Goal: Task Accomplishment & Management: Complete application form

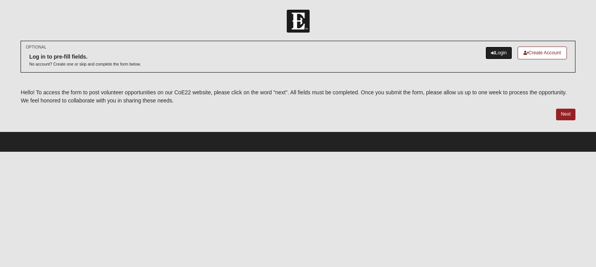
click at [497, 52] on link "Login" at bounding box center [498, 53] width 27 height 13
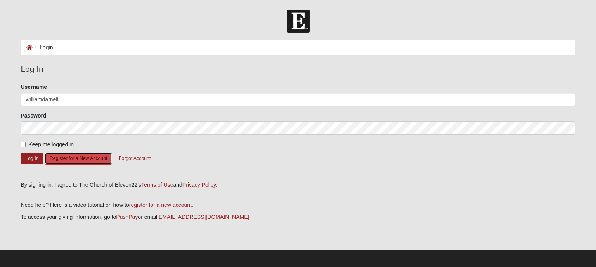
click at [69, 158] on button "Register for a New Account" at bounding box center [79, 158] width 68 height 12
click at [34, 159] on button "Log In" at bounding box center [32, 158] width 23 height 11
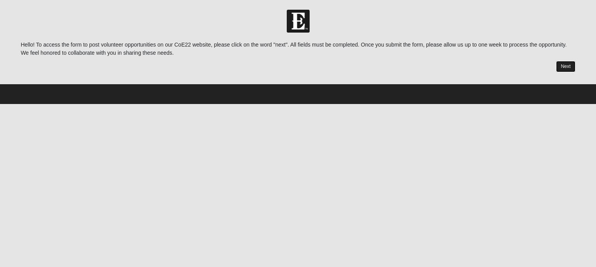
click at [561, 66] on link "Next" at bounding box center [565, 66] width 19 height 11
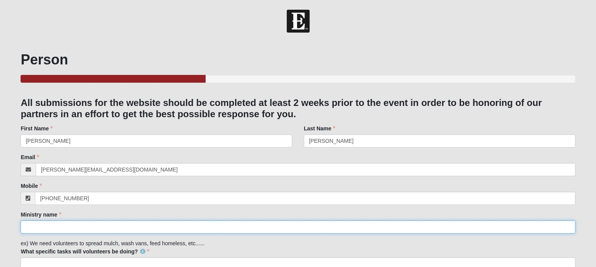
click at [176, 227] on input "Ministry name" at bounding box center [298, 226] width 554 height 13
type input "Saved 2 Serve"
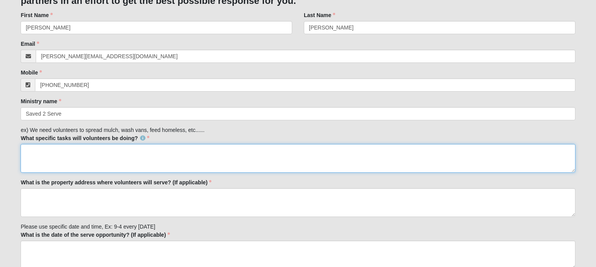
scroll to position [114, 0]
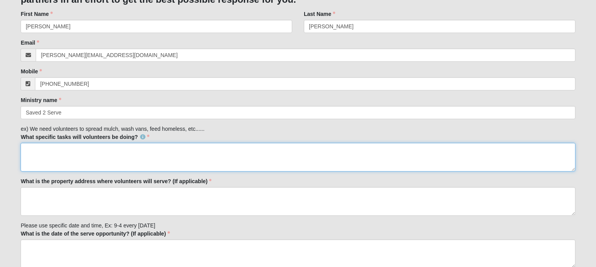
click at [151, 146] on textarea "What specific tasks will volunteers be doing?" at bounding box center [298, 157] width 554 height 29
click at [65, 149] on textarea "Warehouse Furniture assistance" at bounding box center [298, 157] width 554 height 29
click at [98, 150] on textarea "Warehouse assistance" at bounding box center [298, 157] width 554 height 29
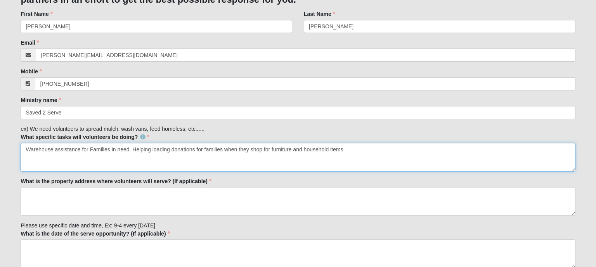
type textarea "Warehouse assistance for Families in need. Helping loading donations for famili…"
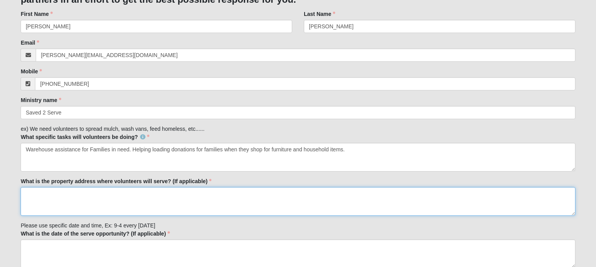
click at [180, 199] on textarea "What is the property address where volunteers will serve? (If applicable)" at bounding box center [298, 201] width 554 height 29
type textarea "[STREET_ADDRESS]"
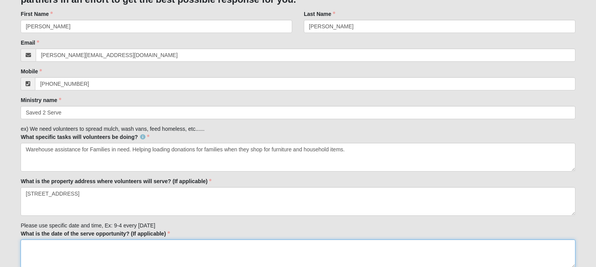
click at [139, 250] on textarea "What is the date of the serve opportunity? (If applicable)" at bounding box center [298, 253] width 554 height 29
type textarea "Every [DATE] 12-2pm, and [DATE] of month 9am-12."
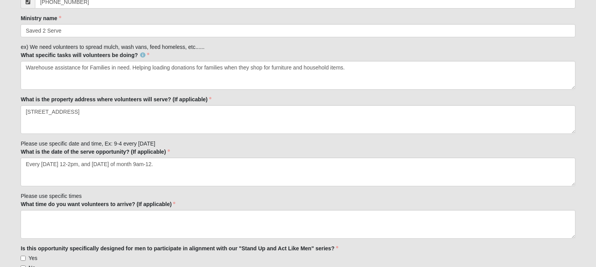
scroll to position [217, 0]
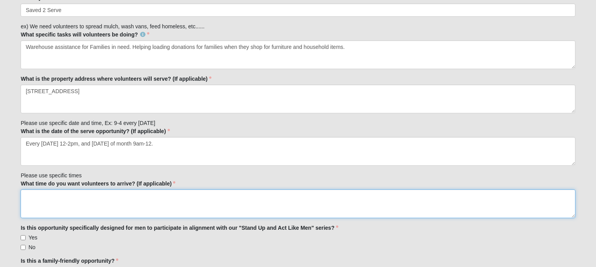
click at [147, 203] on textarea "What time do you want volunteers to arrive? (If applicable)" at bounding box center [298, 203] width 554 height 29
type textarea "15 minutes early"
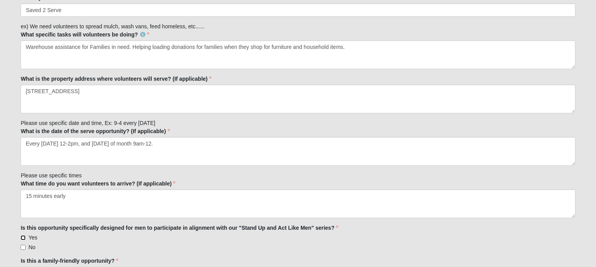
click at [22, 238] on input "Yes" at bounding box center [23, 237] width 5 height 5
checkbox input "true"
click at [57, 238] on div "Yes" at bounding box center [298, 238] width 554 height 8
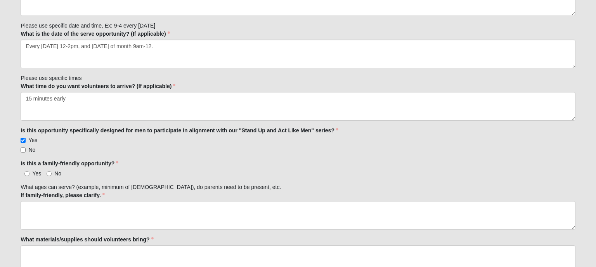
scroll to position [319, 0]
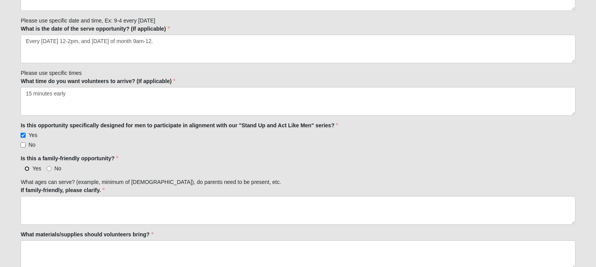
click at [29, 166] on input "Yes" at bounding box center [26, 168] width 5 height 5
radio input "true"
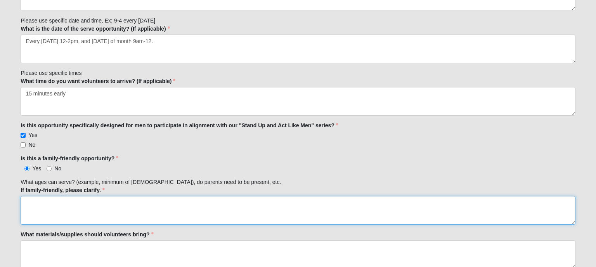
click at [71, 209] on textarea "If family-friendly, please clarify." at bounding box center [298, 210] width 554 height 29
click at [73, 213] on textarea "If family-friendly, please clarify." at bounding box center [298, 210] width 554 height 29
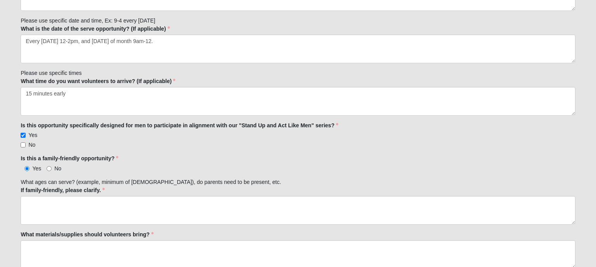
click at [234, 170] on div "Yes No" at bounding box center [298, 168] width 554 height 8
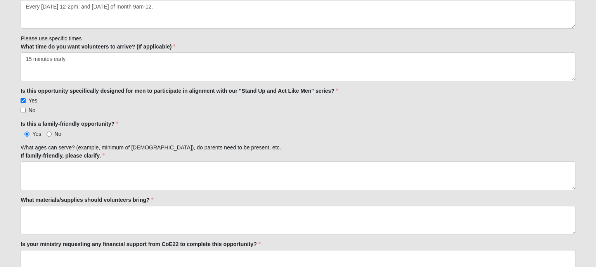
scroll to position [360, 0]
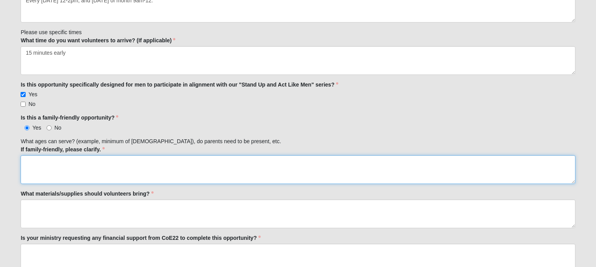
click at [187, 159] on textarea "If family-friendly, please clarify." at bounding box center [298, 169] width 554 height 29
type textarea "Must be over 18"
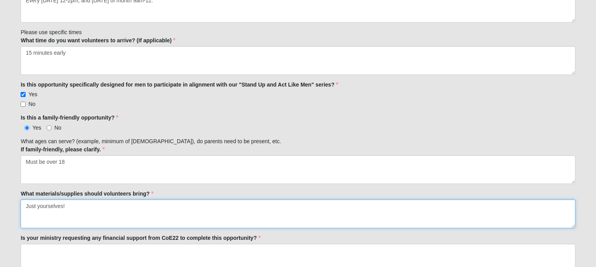
type textarea "Just yourselves!"
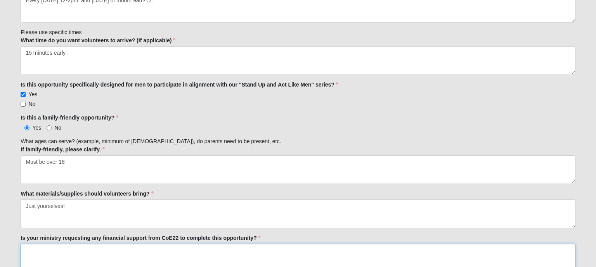
click at [131, 254] on textarea "Is your ministry requesting any financial support from CoE22 to complete this o…" at bounding box center [298, 258] width 554 height 29
type textarea "N/A"
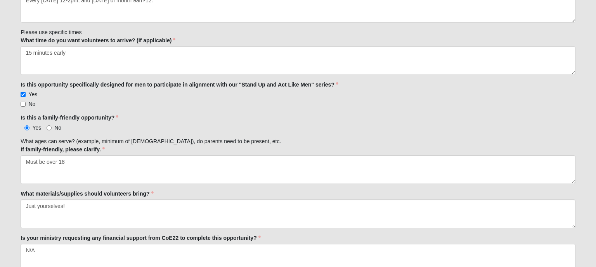
click at [573, 227] on div "Family Member to Register All submissions for the website should be completed a…" at bounding box center [298, 127] width 554 height 781
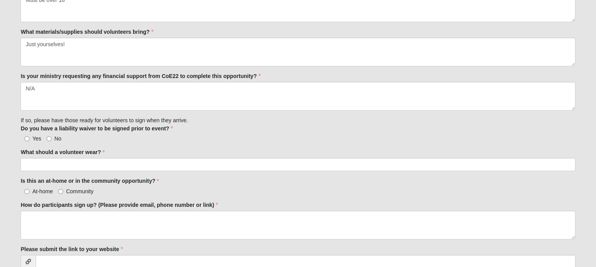
scroll to position [524, 0]
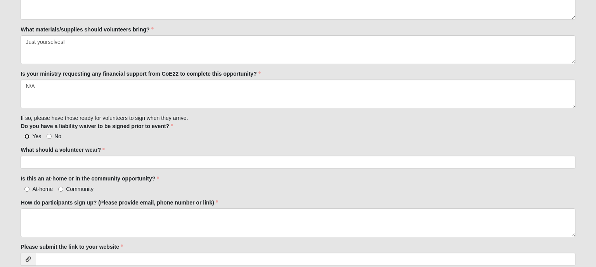
click at [29, 135] on input "Yes" at bounding box center [26, 136] width 5 height 5
radio input "true"
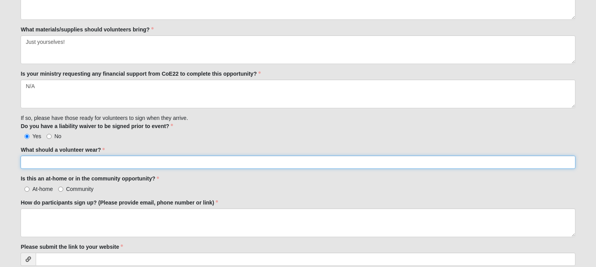
click at [41, 157] on input "What should a volunteer wear?" at bounding box center [298, 162] width 554 height 13
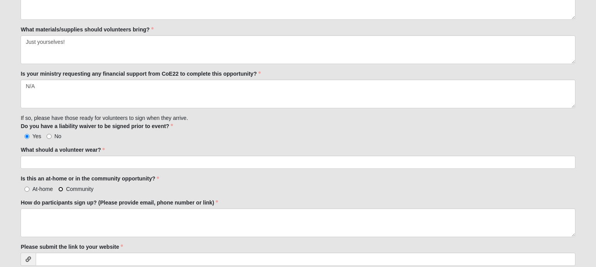
click at [63, 187] on input "Community" at bounding box center [60, 189] width 5 height 5
radio input "true"
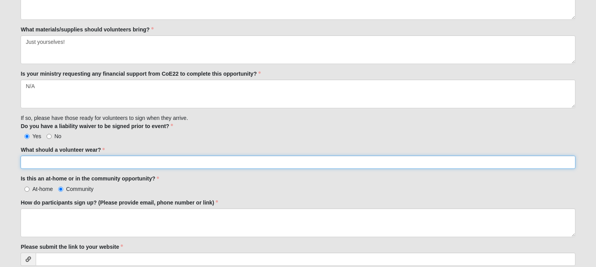
click at [83, 159] on input "What should a volunteer wear?" at bounding box center [298, 162] width 554 height 13
type input "comfortable, cool clothes."
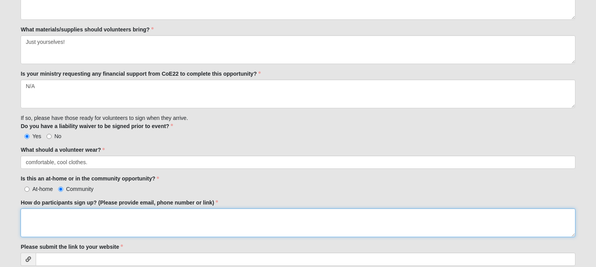
click at [124, 220] on textarea "How do participants sign up? (Please provide email, phone number or link)" at bounding box center [298, 222] width 554 height 29
type textarea "text 9042349093"
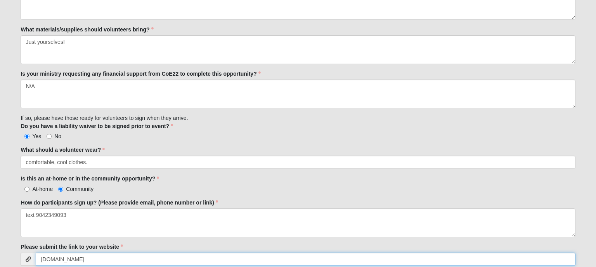
type input "[DOMAIN_NAME]"
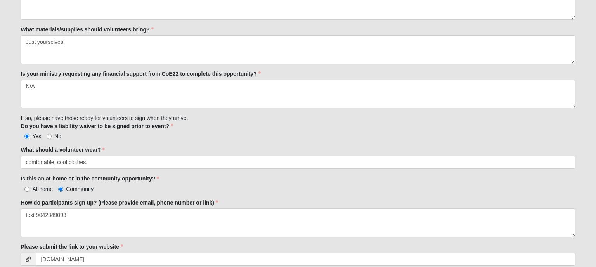
scroll to position [659, 0]
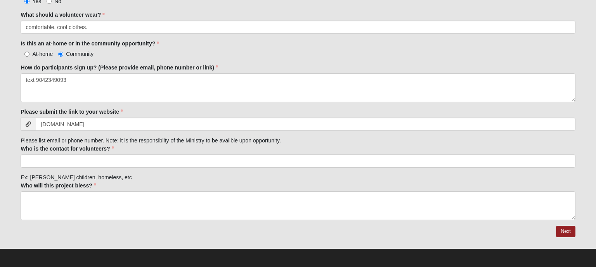
click at [114, 153] on div "Who is the contact for volunteers? Who is the contact for volunteers? is requir…" at bounding box center [298, 156] width 554 height 23
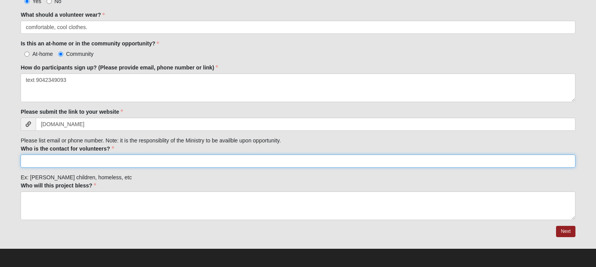
click at [113, 156] on input "Who is the contact for volunteers?" at bounding box center [298, 160] width 554 height 13
type input "[PERSON_NAME]"
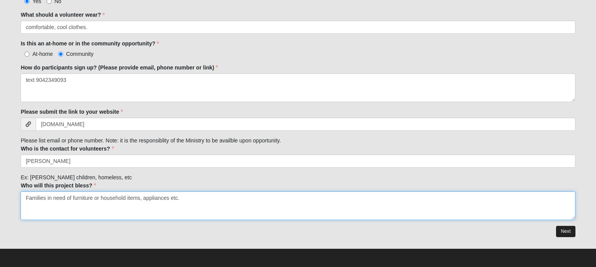
type textarea "Families in need of furniture or household items, appliances etc."
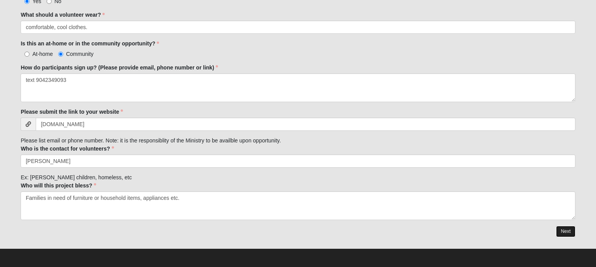
click at [573, 227] on link "Next" at bounding box center [565, 231] width 19 height 11
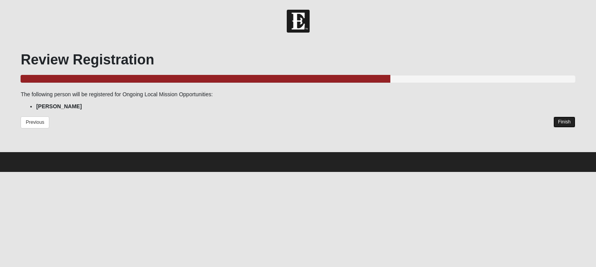
click at [563, 122] on link "Finish" at bounding box center [564, 121] width 22 height 11
